Goal: Find specific page/section: Find specific page/section

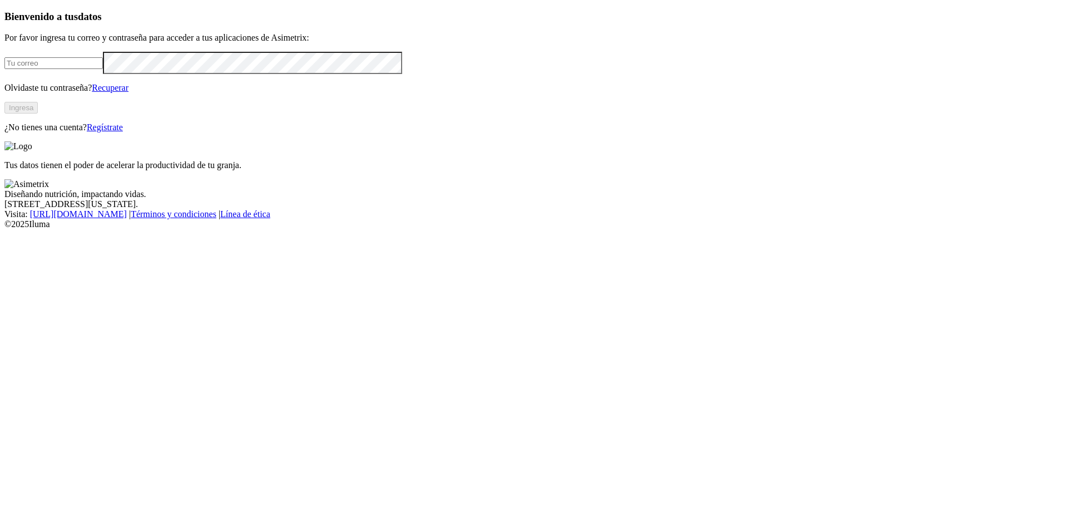
type input "[PERSON_NAME][EMAIL_ADDRESS][PERSON_NAME][DOMAIN_NAME]"
click at [38, 113] on button "Ingresa" at bounding box center [20, 108] width 33 height 12
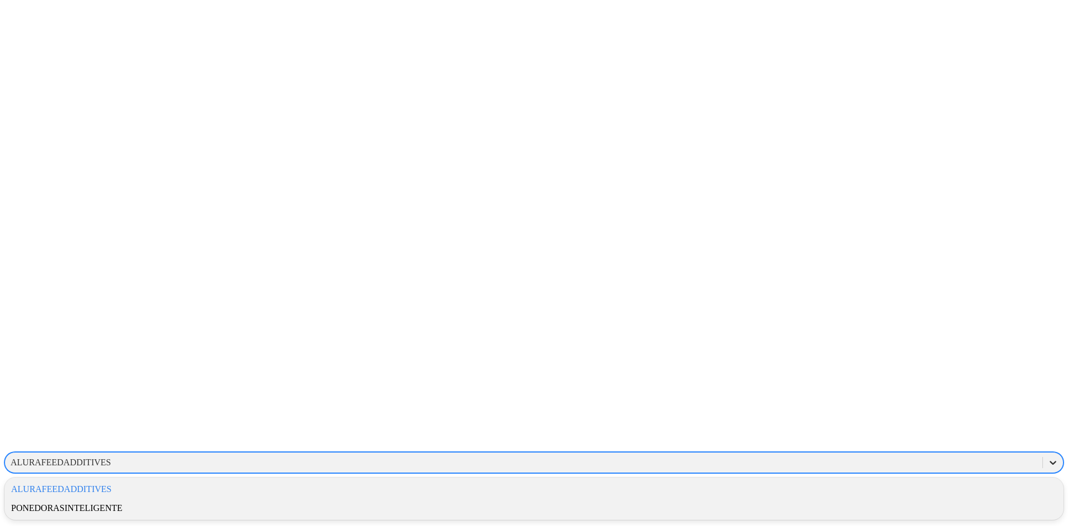
click at [1047, 457] on icon at bounding box center [1052, 462] width 11 height 11
click at [903, 498] on div "PONEDORASINTELIGENTE" at bounding box center [533, 507] width 1059 height 19
